Goal: Navigation & Orientation: Find specific page/section

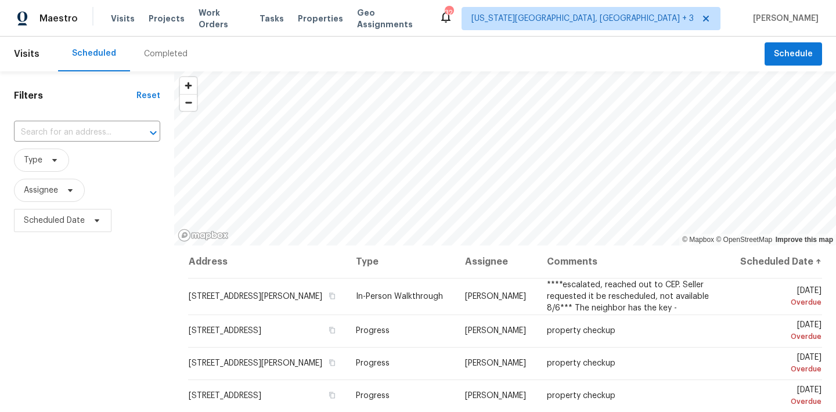
click at [161, 58] on div "Completed" at bounding box center [166, 54] width 44 height 12
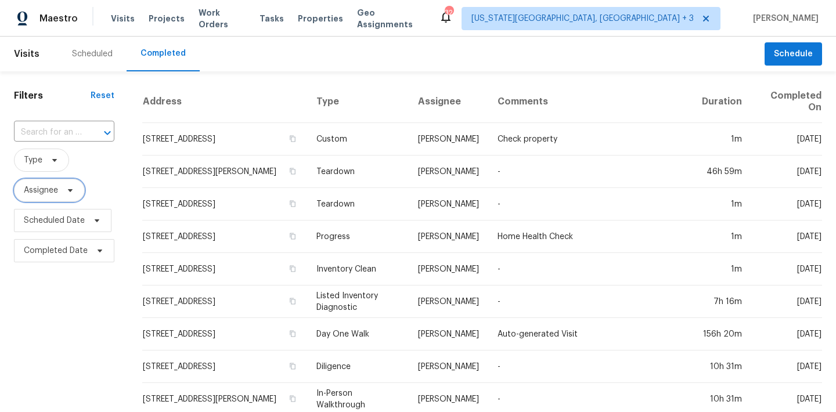
click at [70, 192] on icon at bounding box center [70, 190] width 9 height 9
click at [107, 55] on div "Scheduled" at bounding box center [92, 54] width 41 height 12
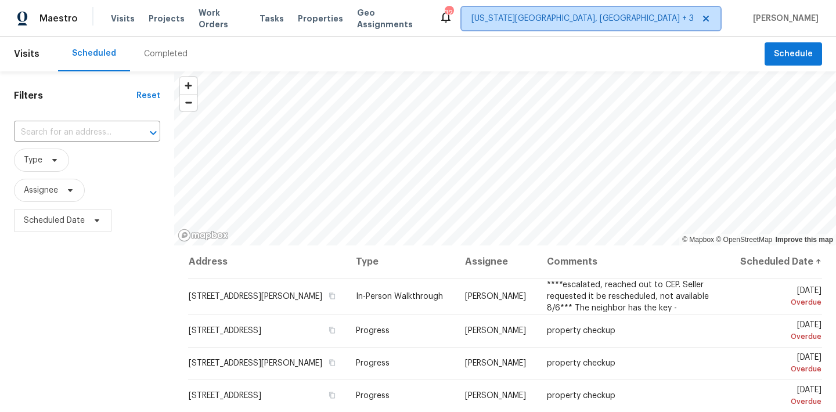
click at [694, 24] on span "[US_STATE][GEOGRAPHIC_DATA], [GEOGRAPHIC_DATA] + 3" at bounding box center [582, 19] width 222 height 12
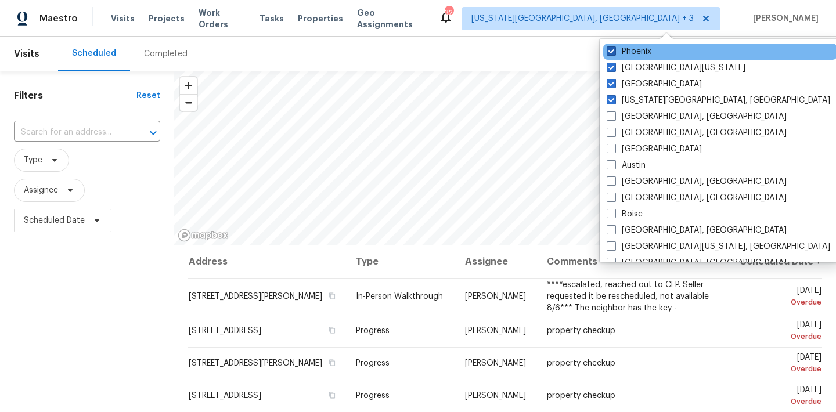
click at [648, 52] on label "Phoenix" at bounding box center [629, 52] width 45 height 12
click at [614, 52] on input "Phoenix" at bounding box center [611, 50] width 8 height 8
checkbox input "false"
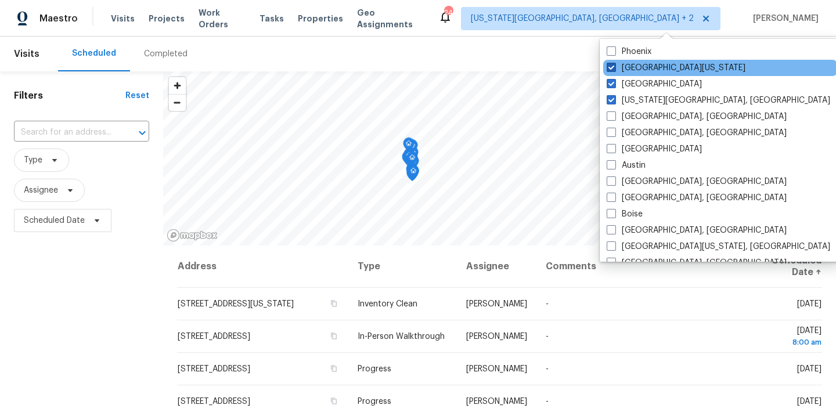
click at [648, 70] on label "Northern Colorado" at bounding box center [676, 68] width 139 height 12
click at [614, 70] on input "Northern Colorado" at bounding box center [611, 66] width 8 height 8
checkbox input "false"
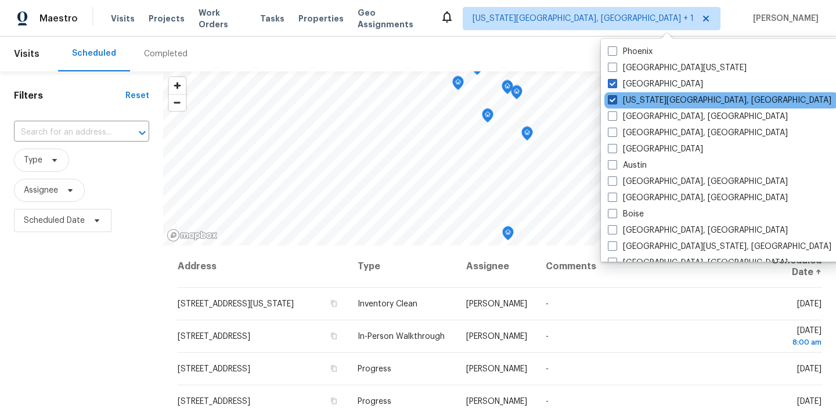
click at [650, 98] on label "Colorado Springs, CO" at bounding box center [720, 101] width 224 height 12
click at [615, 98] on input "Colorado Springs, CO" at bounding box center [612, 99] width 8 height 8
checkbox input "false"
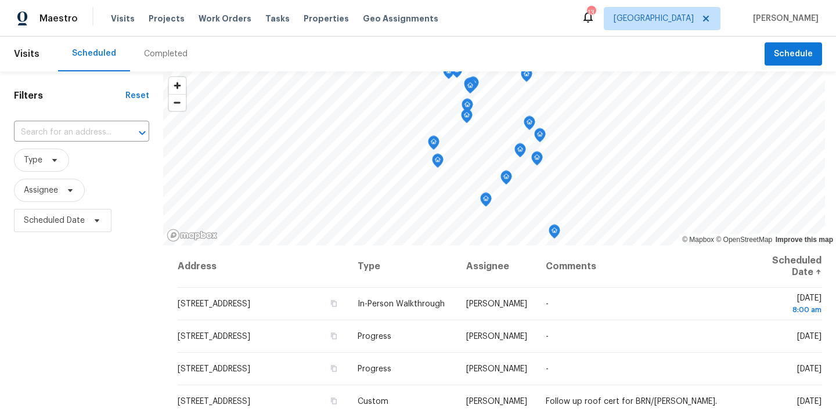
click at [522, 45] on div "Scheduled Completed" at bounding box center [411, 54] width 707 height 35
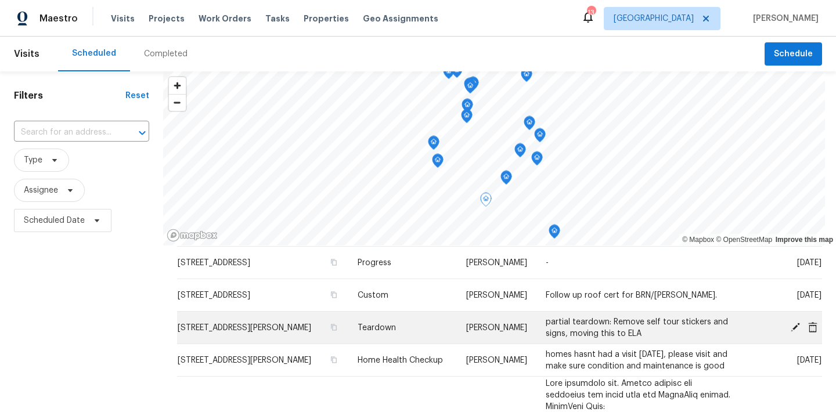
scroll to position [120, 0]
